Goal: Task Accomplishment & Management: Use online tool/utility

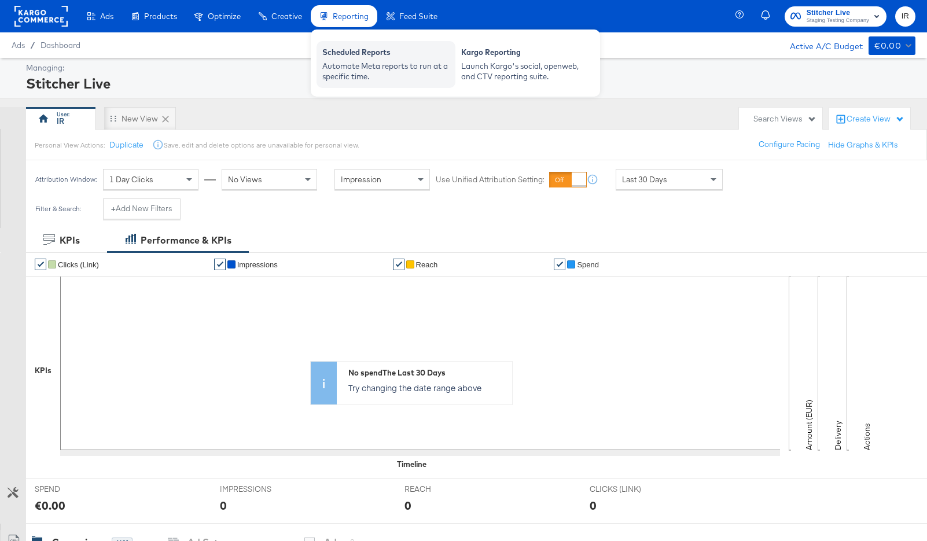
click at [351, 57] on div "Scheduled Reports" at bounding box center [385, 54] width 127 height 14
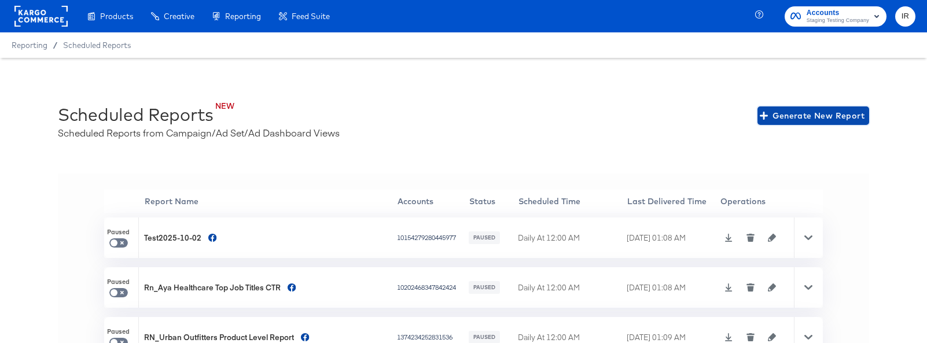
click at [830, 110] on span "Generate New Report" at bounding box center [813, 116] width 102 height 14
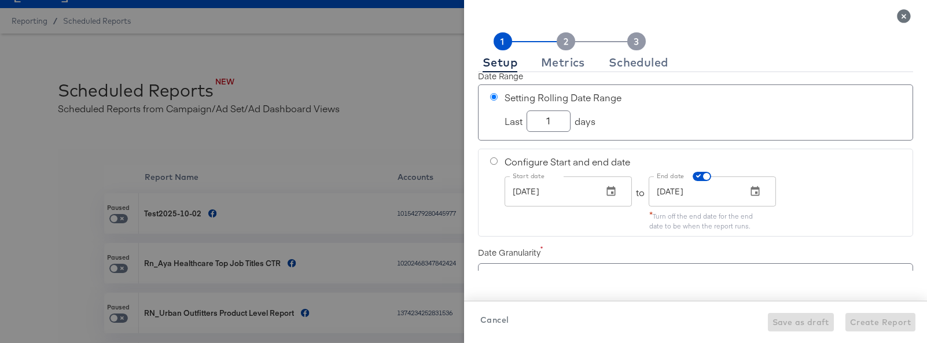
scroll to position [25, 0]
checkbox input "true"
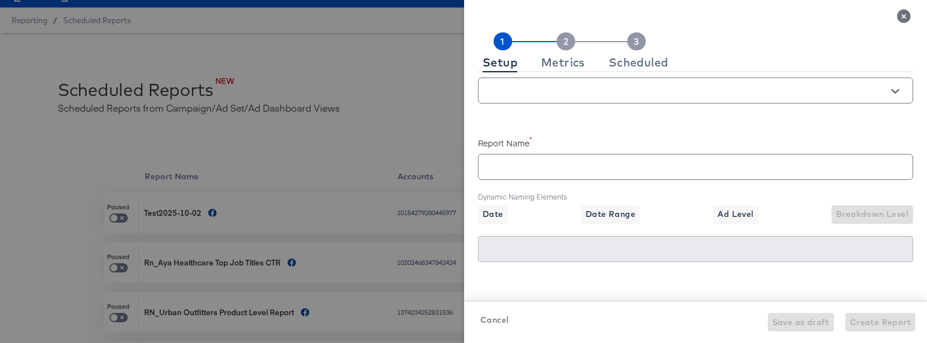
scroll to position [366, 0]
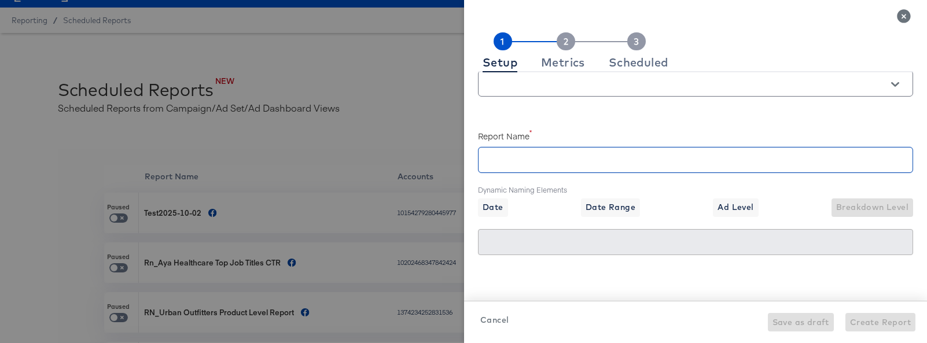
click at [570, 160] on input "text" at bounding box center [696, 155] width 434 height 25
type input "ew"
checkbox input "true"
type input "ew"
type input "ewwregre"
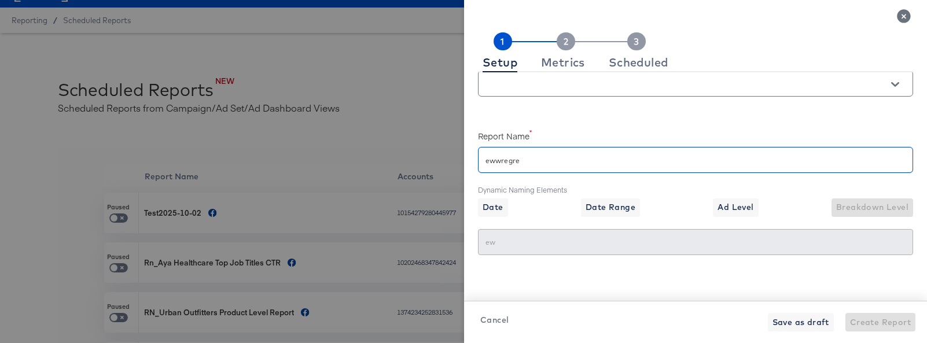
checkbox input "true"
type input "ewwregre"
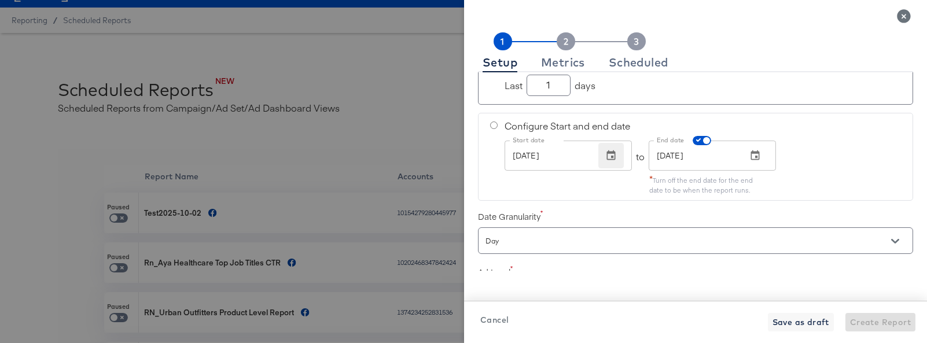
scroll to position [0, 0]
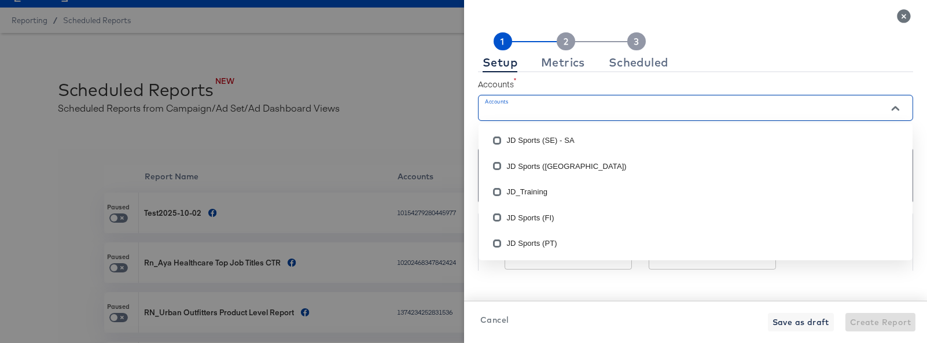
click at [563, 114] on input "Accounts" at bounding box center [679, 112] width 392 height 13
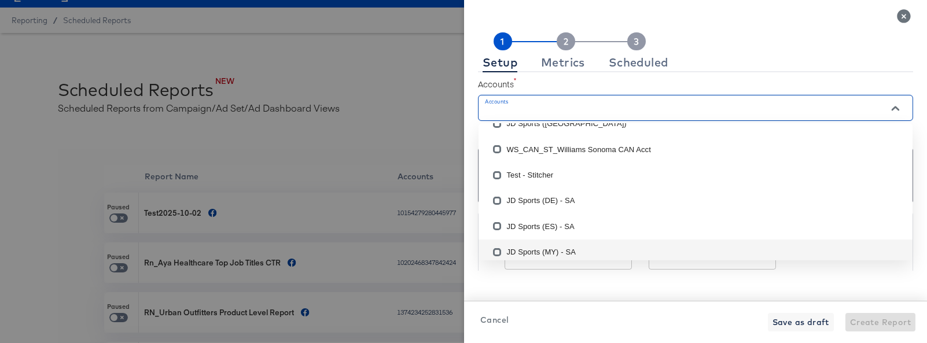
scroll to position [658, 0]
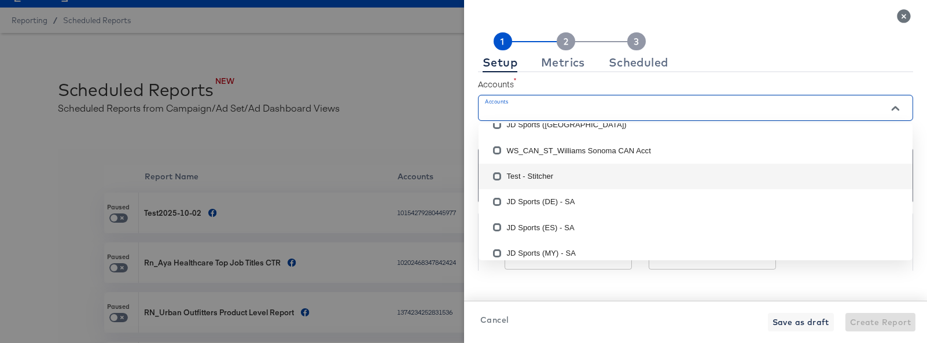
click at [556, 172] on li "Test - Stitcher" at bounding box center [696, 176] width 434 height 25
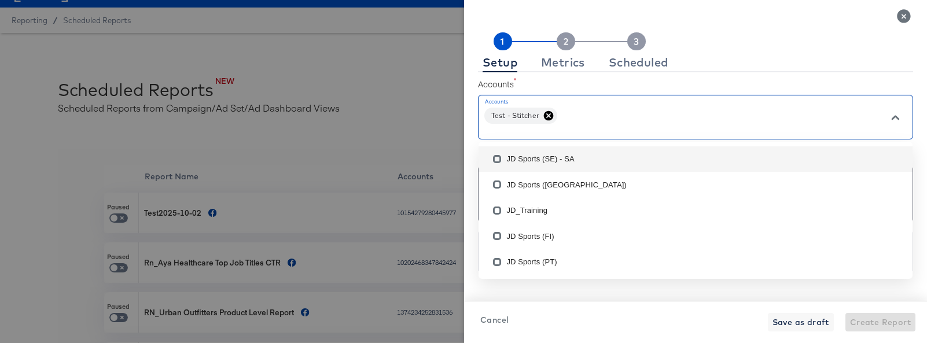
scroll to position [0, 0]
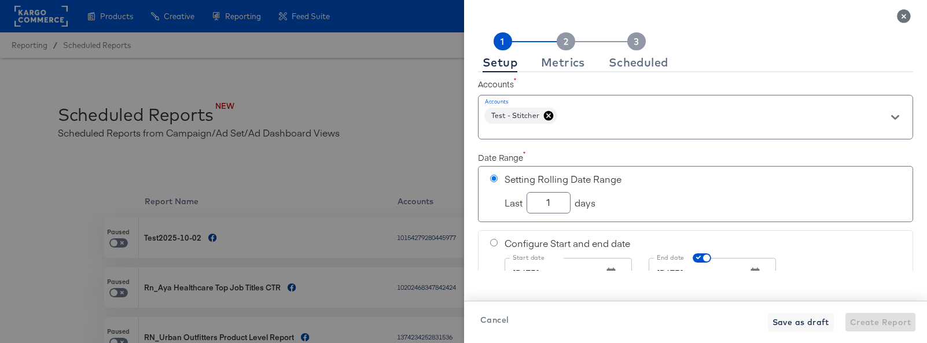
click at [814, 78] on label "Accounts" at bounding box center [695, 84] width 435 height 12
drag, startPoint x: 557, startPoint y: 204, endPoint x: 536, endPoint y: 204, distance: 21.4
click at [536, 204] on input "1" at bounding box center [548, 198] width 43 height 20
checkbox input "true"
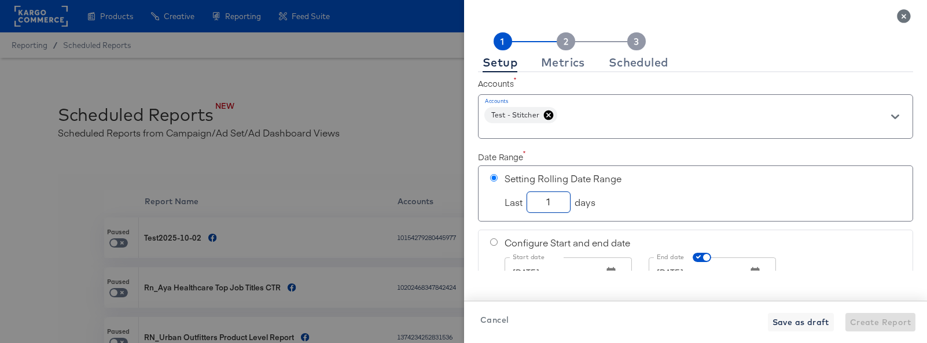
type input "7"
checkbox input "true"
type input "7"
click at [642, 203] on div "Last 7 days" at bounding box center [703, 202] width 396 height 26
checkbox input "true"
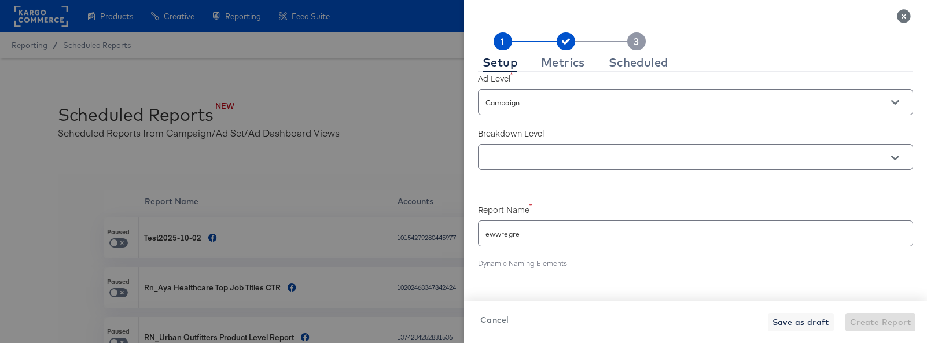
scroll to position [319, 0]
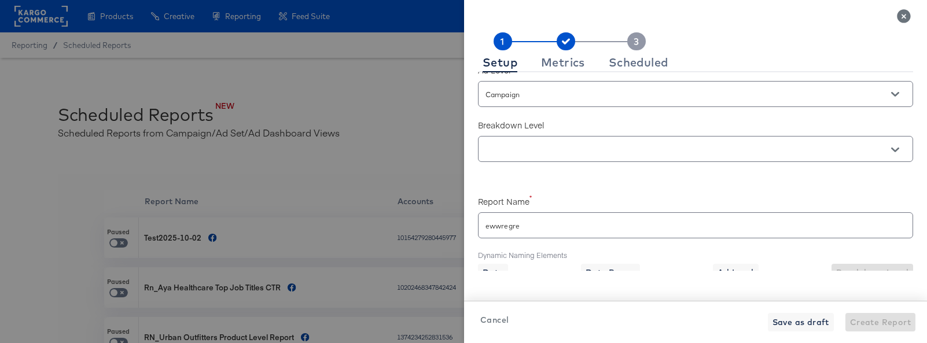
click at [583, 152] on input "text" at bounding box center [679, 149] width 392 height 13
click at [617, 127] on label "Breakdown Level" at bounding box center [695, 125] width 435 height 12
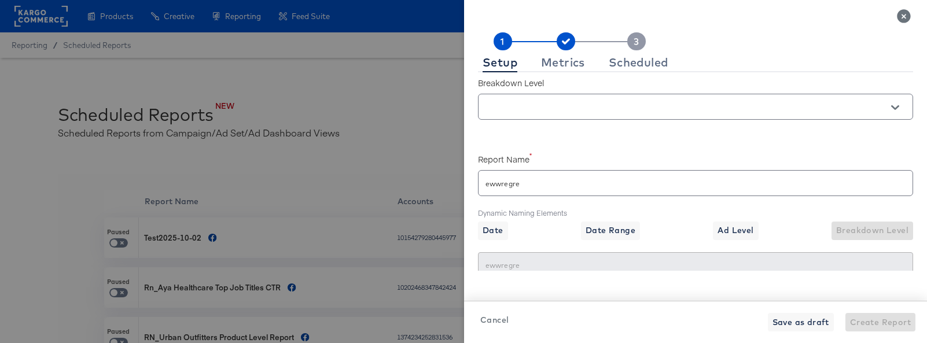
scroll to position [363, 0]
drag, startPoint x: 531, startPoint y: 186, endPoint x: 472, endPoint y: 185, distance: 58.5
click at [473, 185] on div "Setup Metrics Scheduled Accounts Accounts Test - Stitcher Date Range Setting Ro…" at bounding box center [695, 181] width 463 height 325
type input "I"
checkbox input "true"
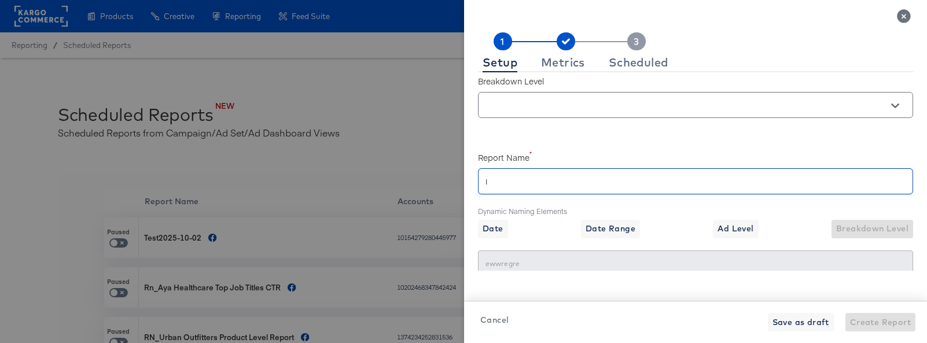
type input "I"
type input "IR"
checkbox input "true"
type input "IR"
type input "IR T"
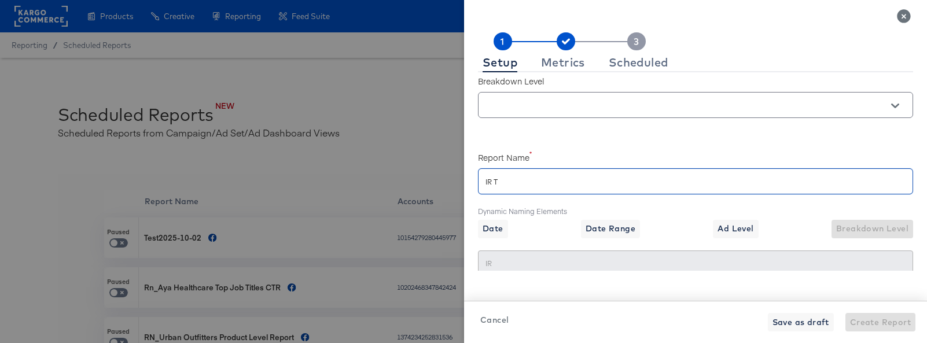
checkbox input "true"
type input "IR T"
type input "IR Te"
checkbox input "true"
type input "IR Te"
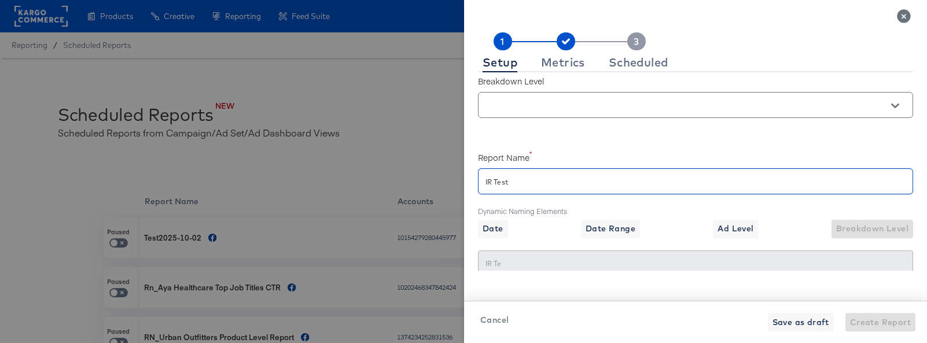
type input "IR Test"
checkbox input "true"
type input "IR Test"
type input "IR Test SR"
checkbox input "true"
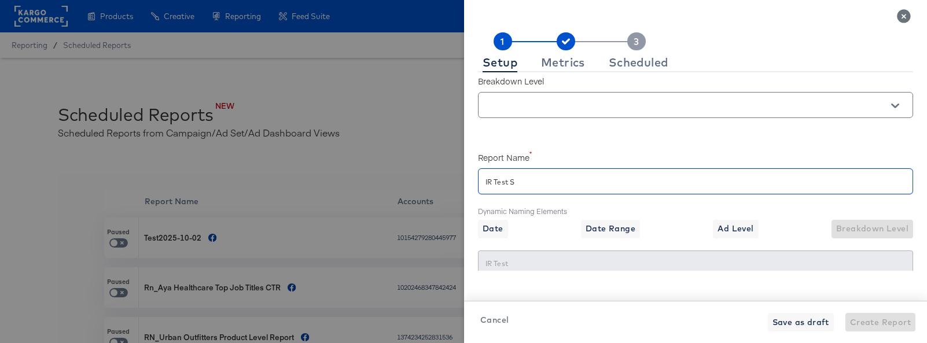
type input "IR Test SR"
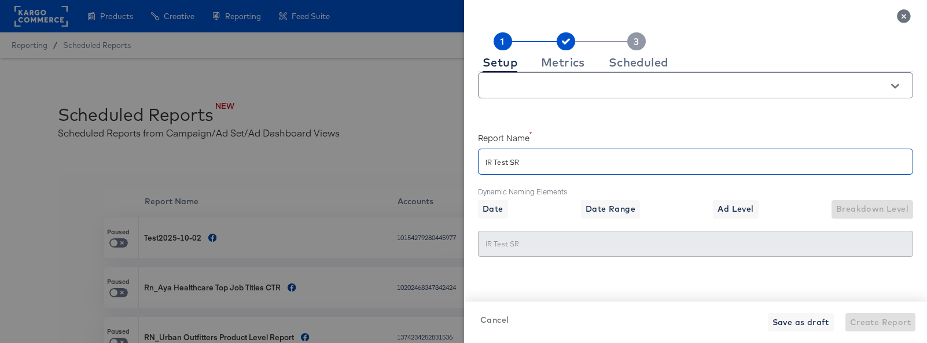
scroll to position [385, 0]
type input "IR Test SR"
click at [705, 190] on label "Dynamic Naming Elements" at bounding box center [695, 190] width 435 height 10
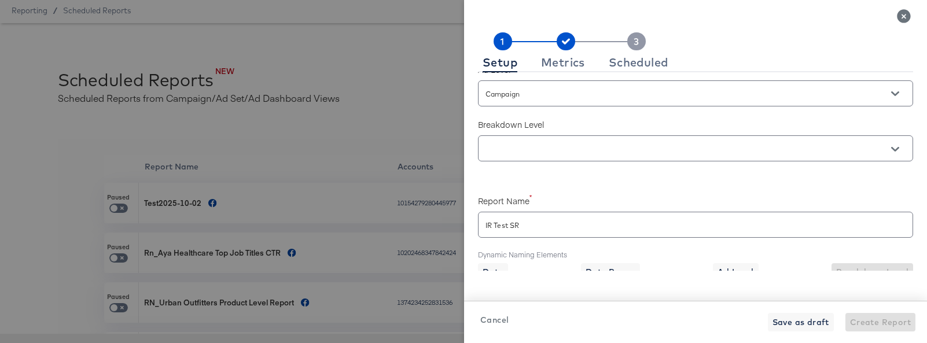
scroll to position [303, 0]
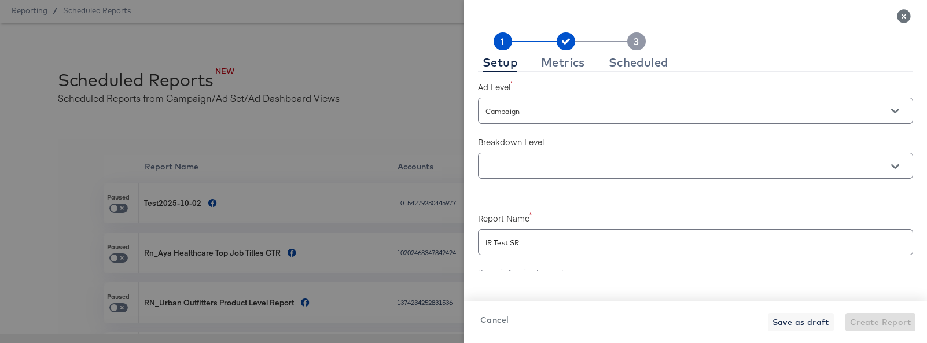
click at [617, 168] on input "text" at bounding box center [679, 166] width 392 height 13
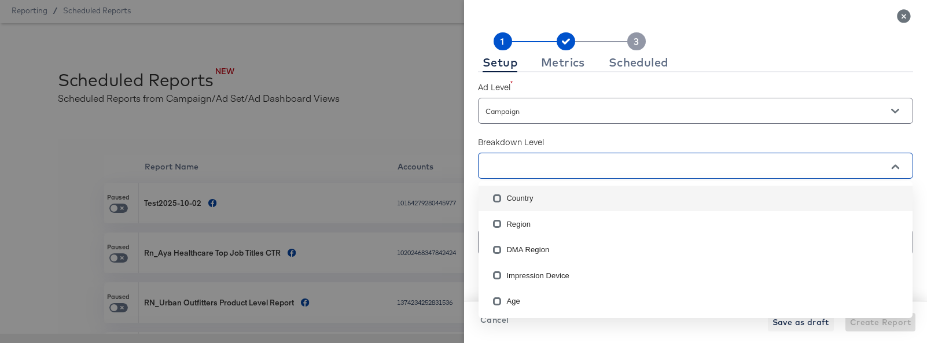
click at [504, 200] on input "checkbox" at bounding box center [497, 201] width 19 height 19
checkbox input "false"
checkbox input "true"
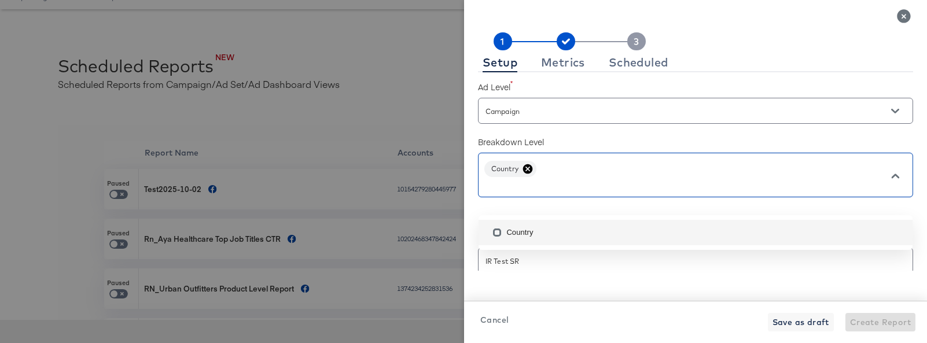
scroll to position [64, 0]
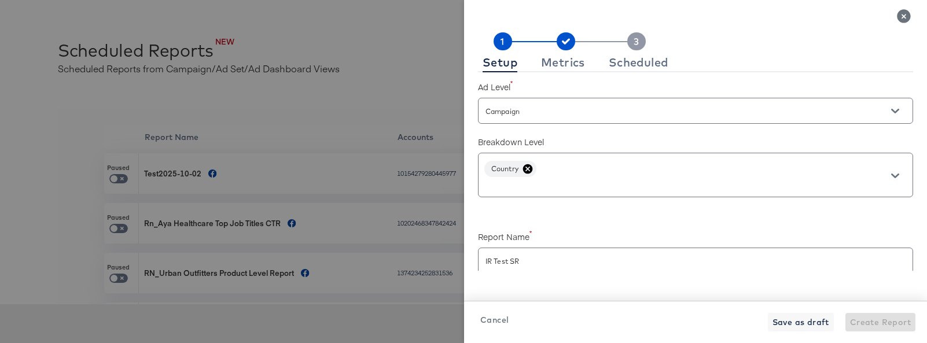
click at [657, 135] on div "Breakdown Level Country" at bounding box center [695, 164] width 435 height 69
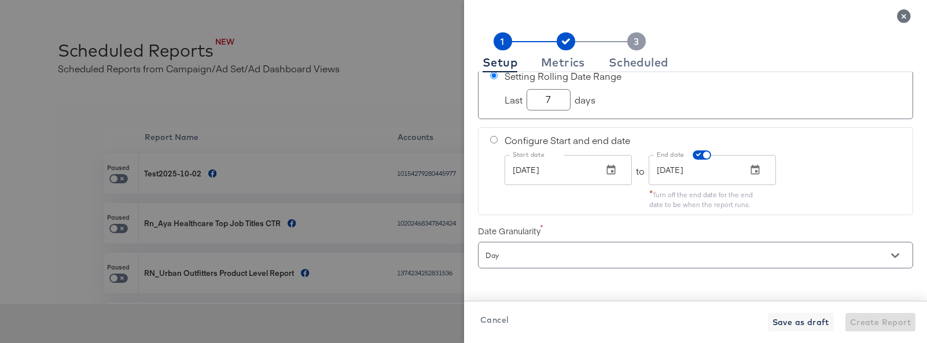
scroll to position [107, 0]
click at [493, 135] on input "radio" at bounding box center [494, 136] width 8 height 8
radio input "true"
radio input "false"
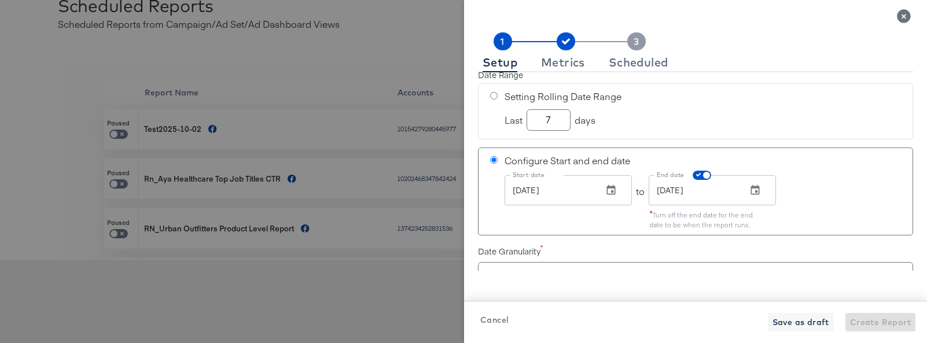
scroll to position [87, 0]
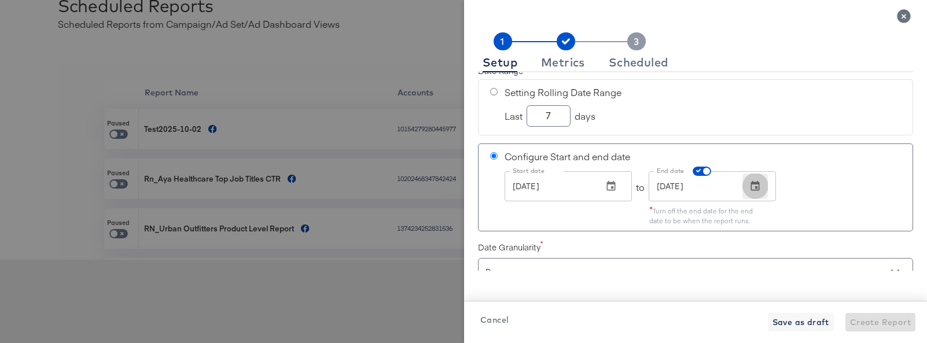
click at [750, 185] on icon "button" at bounding box center [755, 187] width 12 height 12
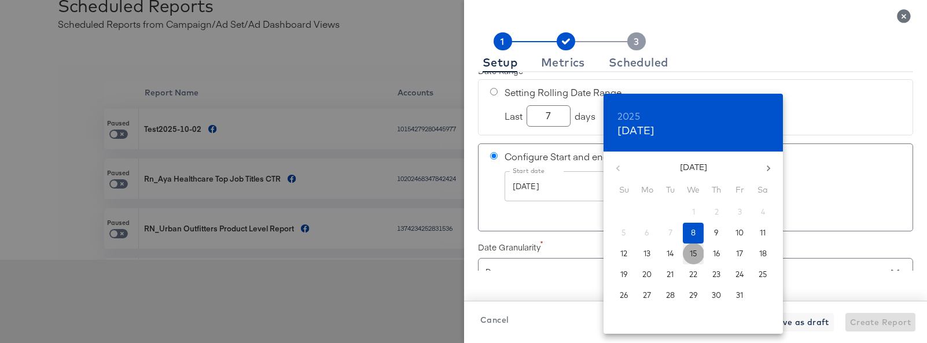
click at [690, 248] on p "15" at bounding box center [694, 253] width 8 height 11
checkbox input "true"
type input "[DATE]"
click at [802, 122] on div at bounding box center [463, 171] width 927 height 343
checkbox input "true"
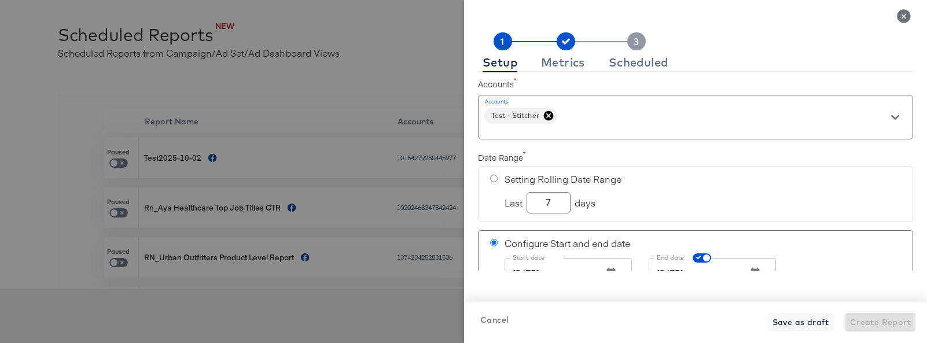
scroll to position [72, 0]
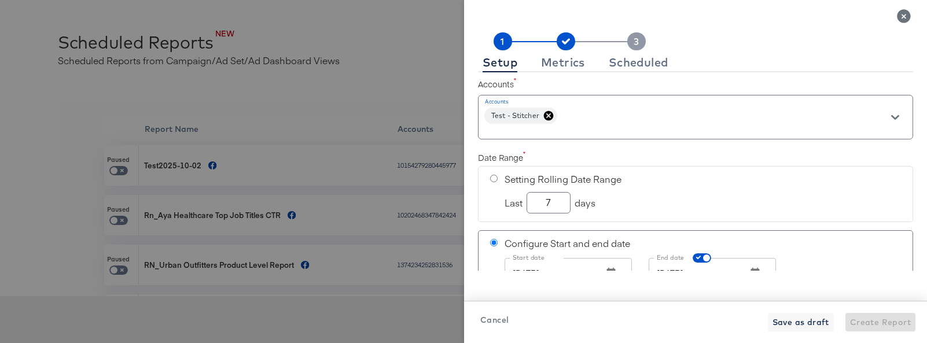
click at [495, 180] on input "radio" at bounding box center [494, 179] width 8 height 8
radio input "true"
radio input "false"
checkbox input "true"
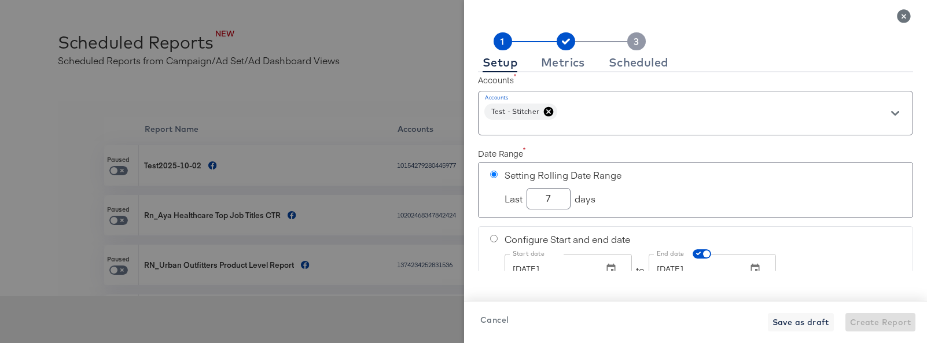
scroll to position [6, 0]
click at [496, 236] on input "radio" at bounding box center [494, 237] width 8 height 8
radio input "true"
radio input "false"
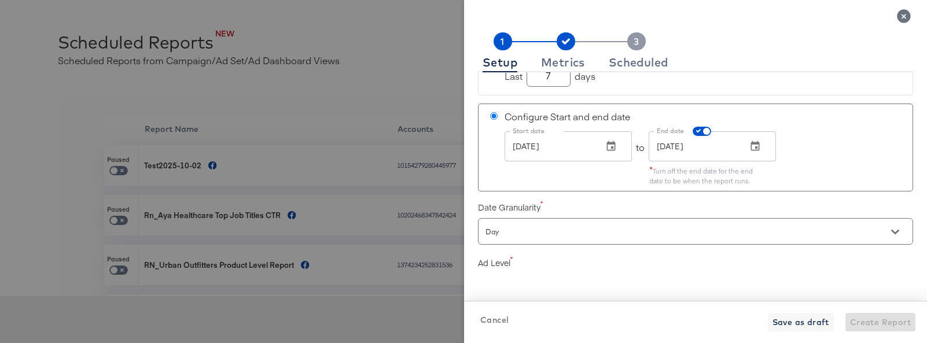
scroll to position [152, 0]
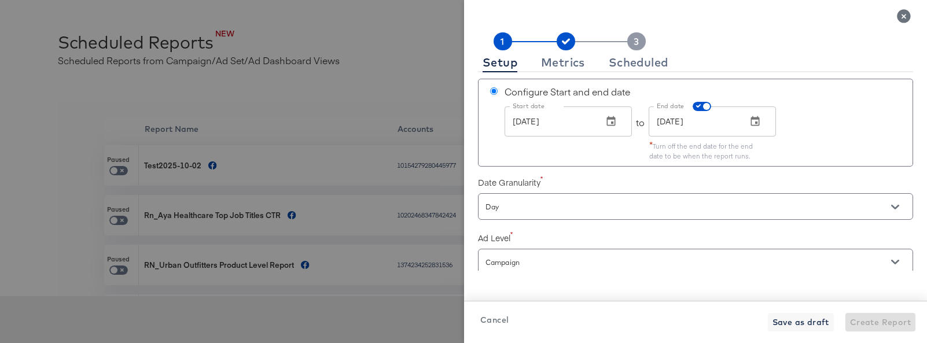
click at [656, 198] on div "Day" at bounding box center [695, 206] width 435 height 26
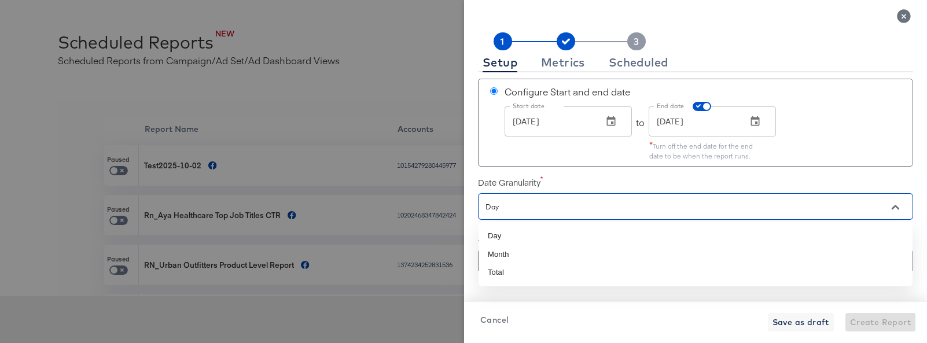
click at [664, 203] on input "Day" at bounding box center [679, 206] width 392 height 13
click at [569, 237] on li "Day" at bounding box center [696, 236] width 434 height 19
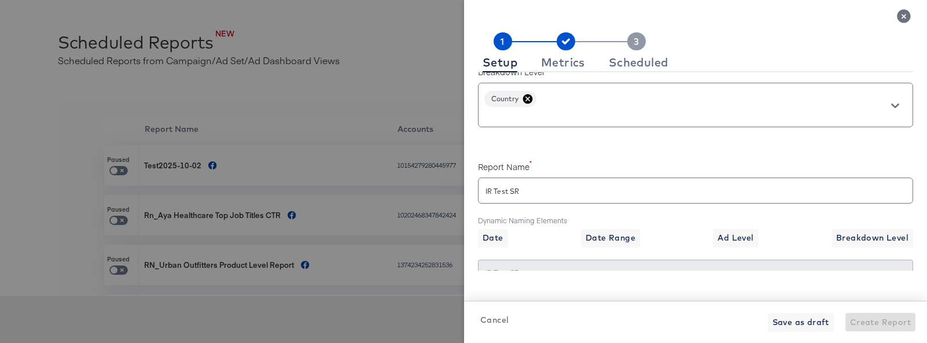
scroll to position [382, 0]
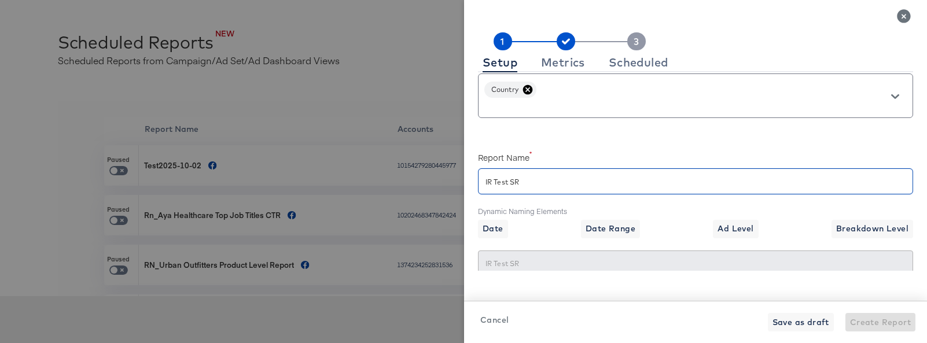
click at [576, 188] on input "IR Test SR" at bounding box center [696, 176] width 434 height 25
click at [615, 207] on label "Dynamic Naming Elements" at bounding box center [695, 212] width 435 height 10
click at [615, 226] on span "Date Range" at bounding box center [611, 229] width 50 height 14
checkbox input "true"
type input "IR Test SR{{date_range}}"
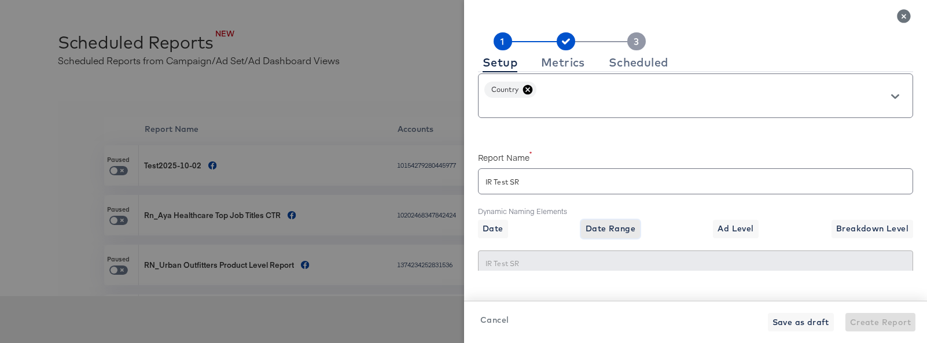
type input "IR Test SR10/01/2025-10/08/2025"
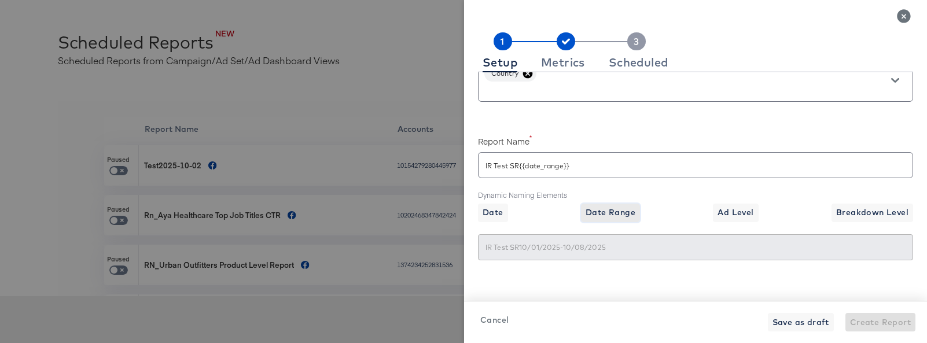
scroll to position [403, 0]
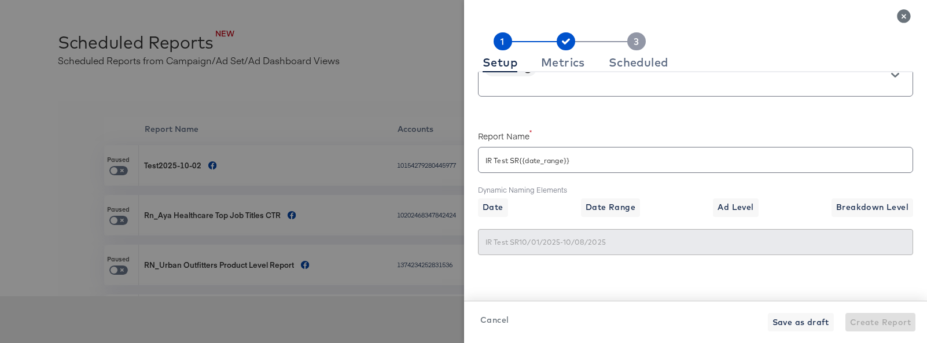
click at [767, 288] on div "Setup Metrics Scheduled Accounts Accounts Test - Stitcher Date Range Setting Ro…" at bounding box center [695, 181] width 463 height 325
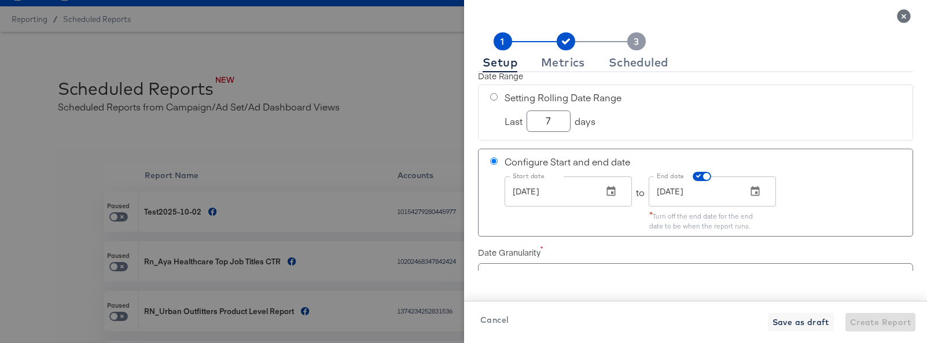
scroll to position [82, 0]
click at [751, 192] on icon "button" at bounding box center [755, 191] width 9 height 10
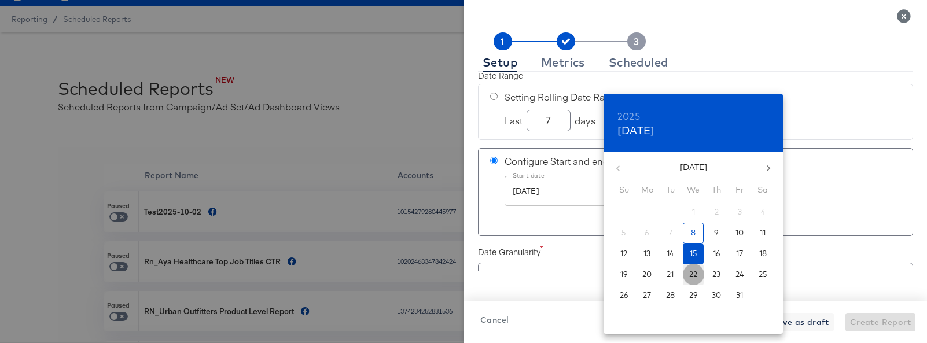
click at [694, 274] on p "22" at bounding box center [693, 274] width 8 height 11
checkbox input "true"
type input "[DATE]"
click at [805, 141] on div at bounding box center [463, 171] width 927 height 343
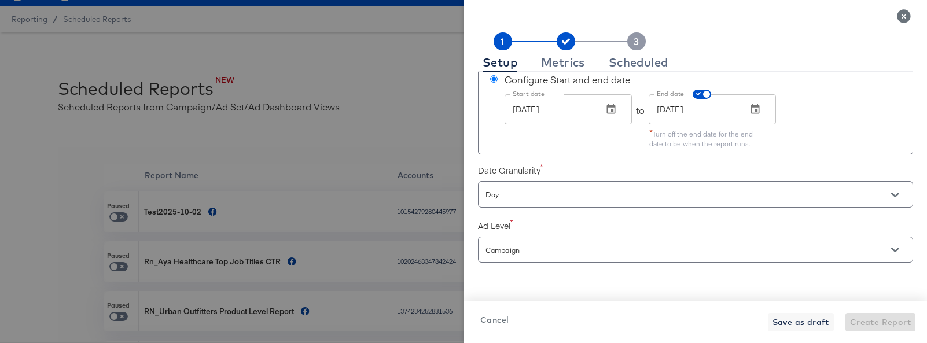
scroll to position [164, 0]
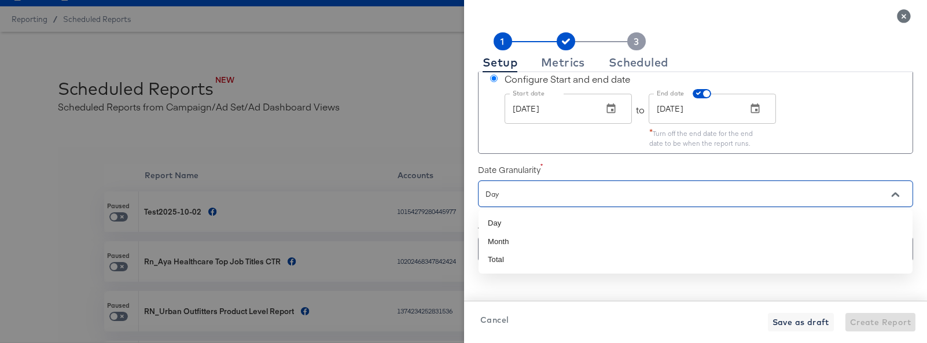
click at [700, 193] on input "Day" at bounding box center [679, 194] width 392 height 13
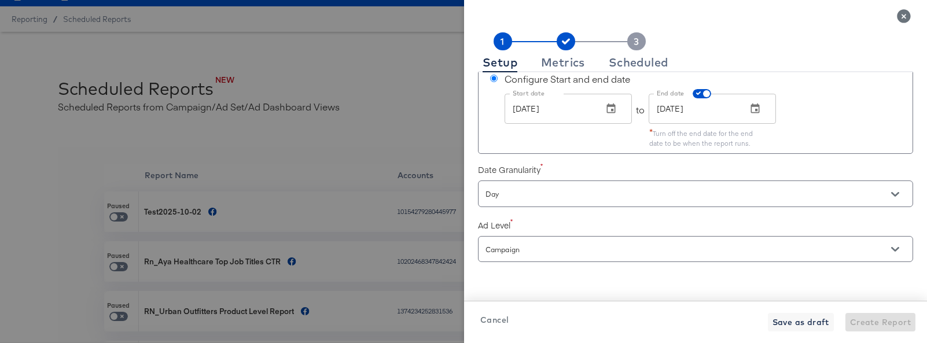
click at [673, 172] on label "Date Granularity" at bounding box center [695, 170] width 435 height 12
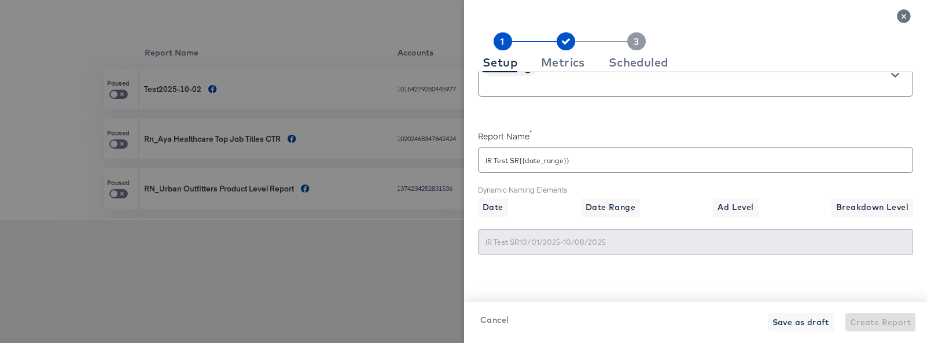
scroll to position [154, 0]
checkbox input "true"
